Goal: Information Seeking & Learning: Learn about a topic

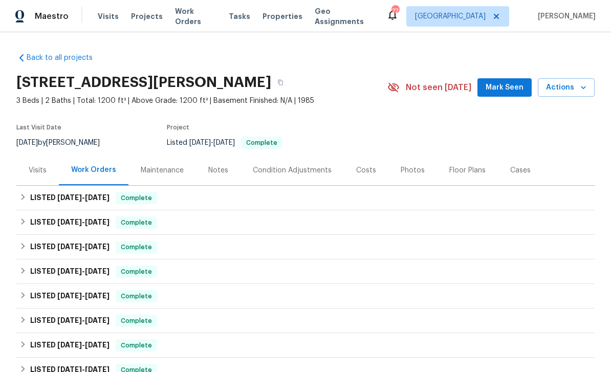
click at [409, 172] on div "Photos" at bounding box center [413, 170] width 24 height 10
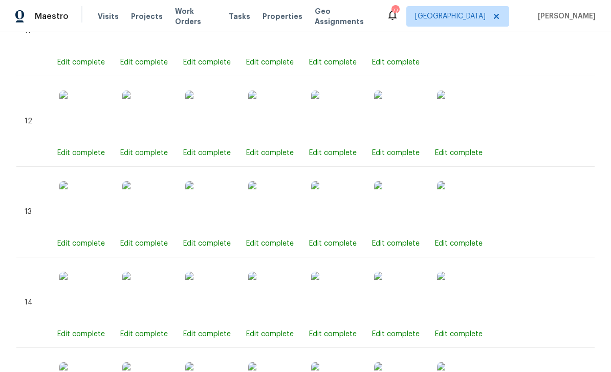
scroll to position [1572, 0]
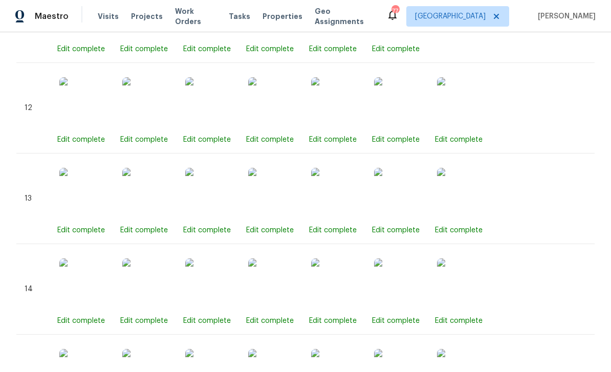
click at [342, 198] on img at bounding box center [336, 193] width 51 height 51
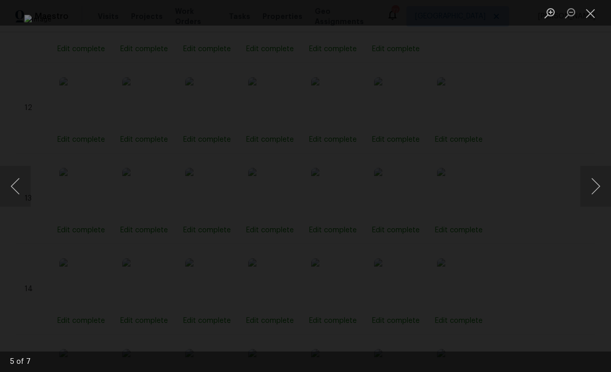
click at [590, 195] on button "Next image" at bounding box center [595, 186] width 31 height 41
click at [593, 194] on button "Next image" at bounding box center [595, 186] width 31 height 41
click at [597, 189] on button "Next image" at bounding box center [595, 186] width 31 height 41
click at [596, 188] on button "Next image" at bounding box center [595, 186] width 31 height 41
click at [590, 198] on button "Next image" at bounding box center [595, 186] width 31 height 41
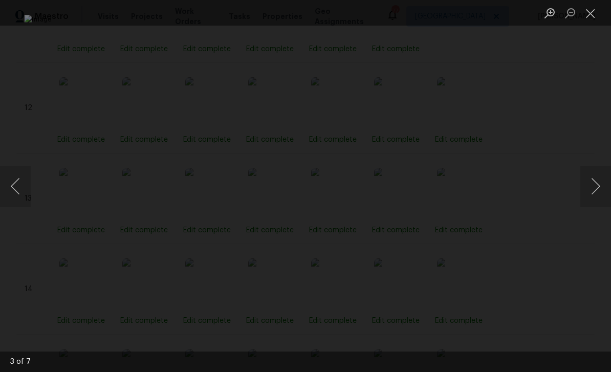
click at [593, 194] on button "Next image" at bounding box center [595, 186] width 31 height 41
click at [592, 193] on button "Next image" at bounding box center [595, 186] width 31 height 41
click at [595, 192] on button "Next image" at bounding box center [595, 186] width 31 height 41
click at [592, 184] on button "Next image" at bounding box center [595, 186] width 31 height 41
click at [595, 193] on button "Next image" at bounding box center [595, 186] width 31 height 41
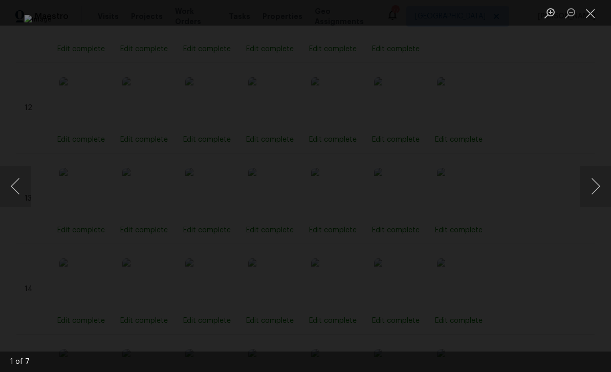
click at [596, 192] on button "Next image" at bounding box center [595, 186] width 31 height 41
click at [597, 194] on button "Next image" at bounding box center [595, 186] width 31 height 41
click at [597, 193] on button "Next image" at bounding box center [595, 186] width 31 height 41
click at [597, 195] on button "Next image" at bounding box center [595, 186] width 31 height 41
click at [596, 195] on button "Next image" at bounding box center [595, 186] width 31 height 41
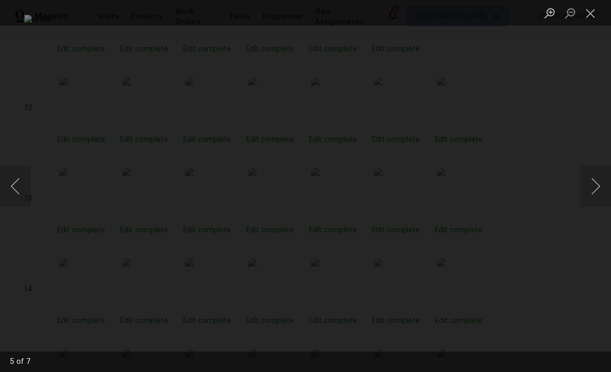
click at [597, 195] on button "Next image" at bounding box center [595, 186] width 31 height 41
click at [598, 193] on button "Next image" at bounding box center [595, 186] width 31 height 41
click at [597, 192] on button "Next image" at bounding box center [595, 186] width 31 height 41
click at [598, 194] on button "Next image" at bounding box center [595, 186] width 31 height 41
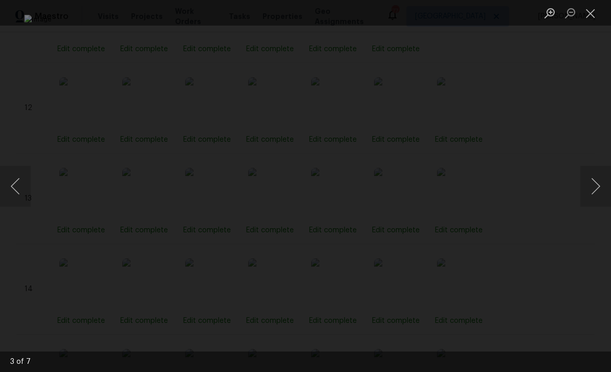
click at [598, 195] on button "Next image" at bounding box center [595, 186] width 31 height 41
click at [597, 195] on button "Next image" at bounding box center [595, 186] width 31 height 41
click at [598, 195] on button "Next image" at bounding box center [595, 186] width 31 height 41
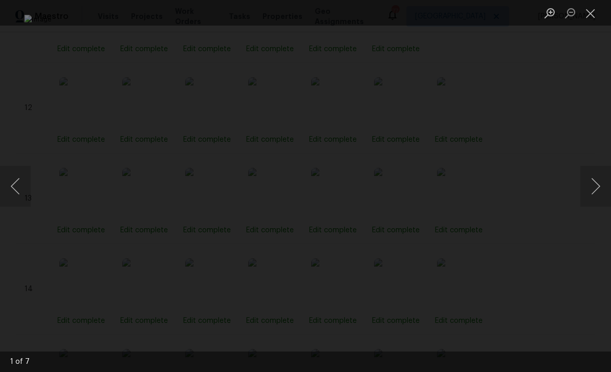
click at [597, 195] on button "Next image" at bounding box center [595, 186] width 31 height 41
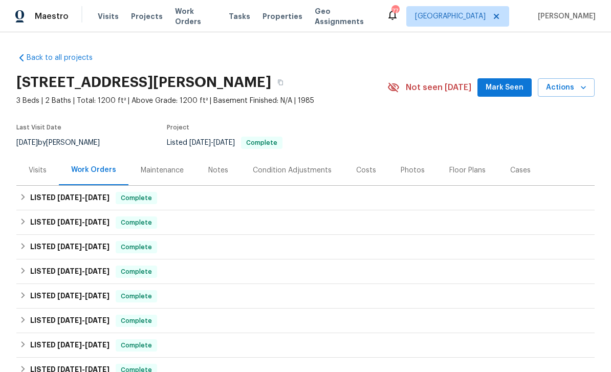
click at [410, 167] on div "Photos" at bounding box center [413, 170] width 24 height 10
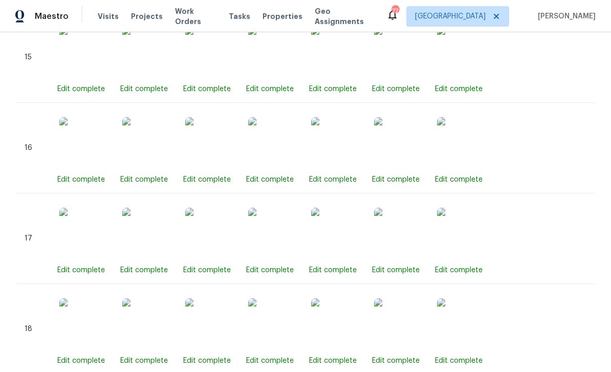
scroll to position [1882, 0]
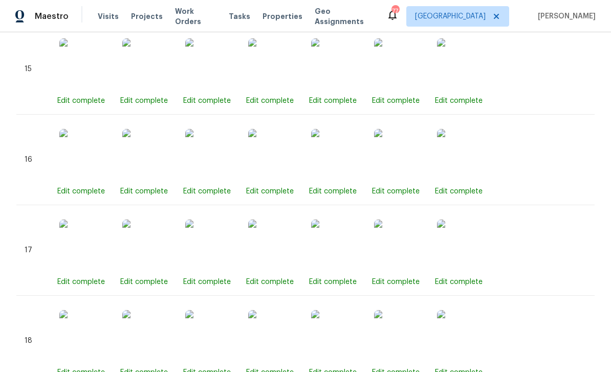
click at [340, 153] on img at bounding box center [336, 154] width 51 height 51
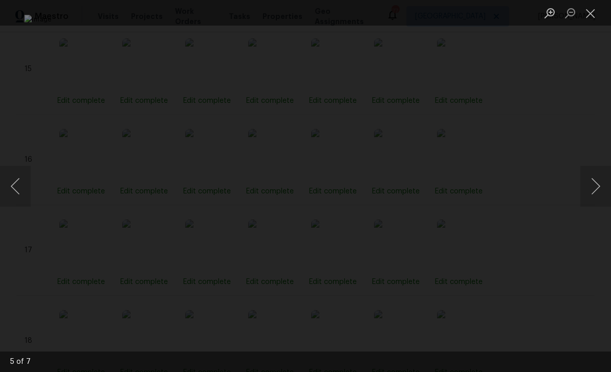
click at [592, 16] on button "Close lightbox" at bounding box center [590, 13] width 20 height 18
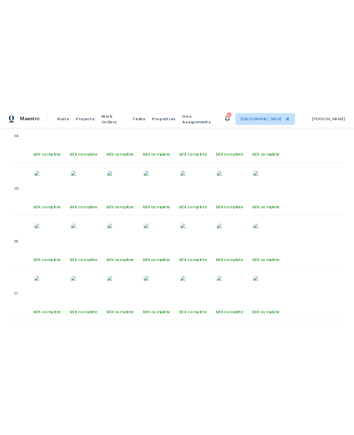
scroll to position [1814, 0]
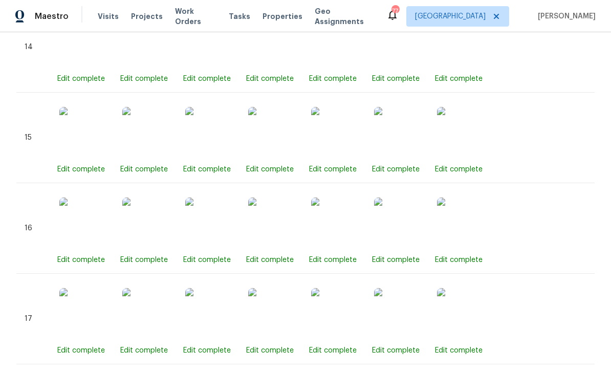
click at [338, 122] on img at bounding box center [336, 132] width 51 height 51
